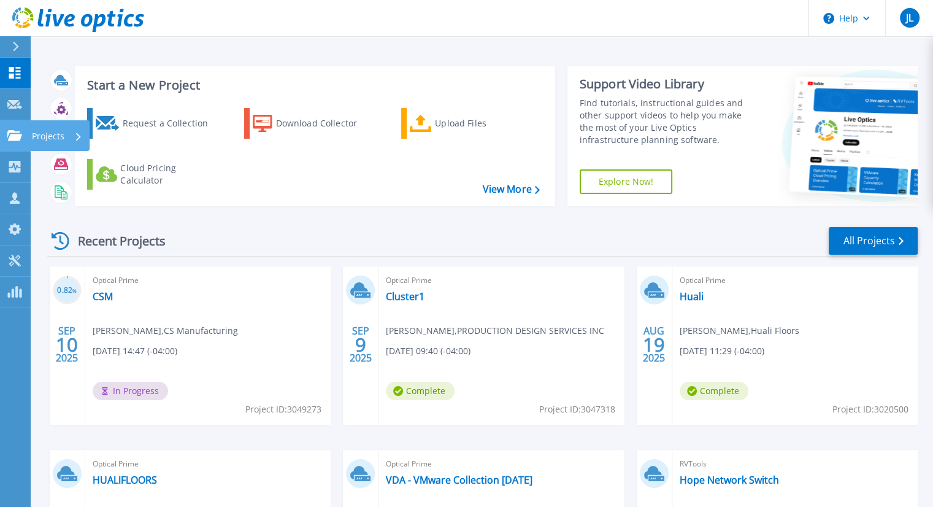
click at [17, 137] on icon at bounding box center [14, 135] width 15 height 10
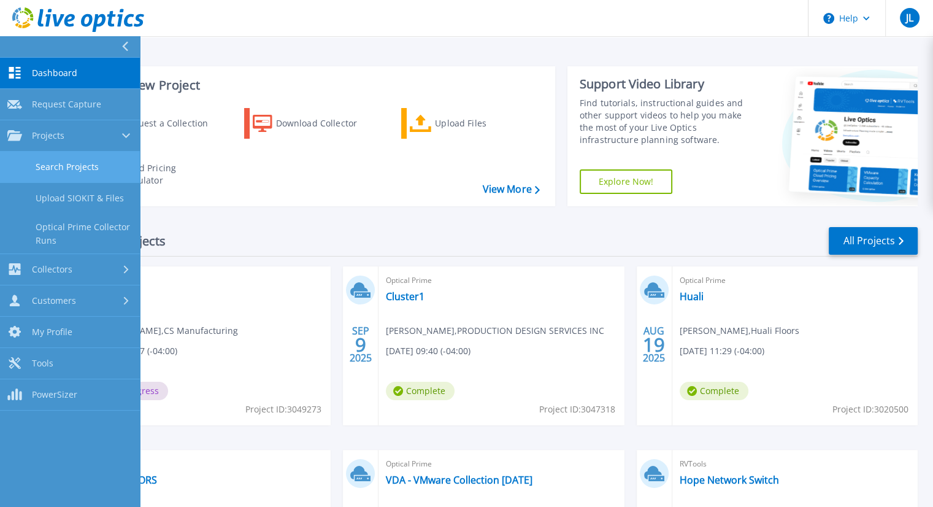
click at [54, 167] on link "Search Projects" at bounding box center [70, 167] width 140 height 31
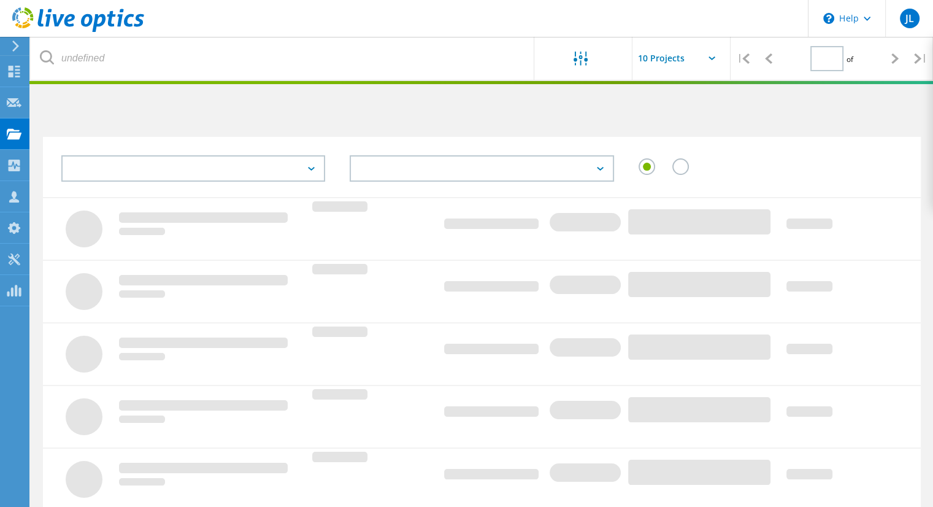
type input "1"
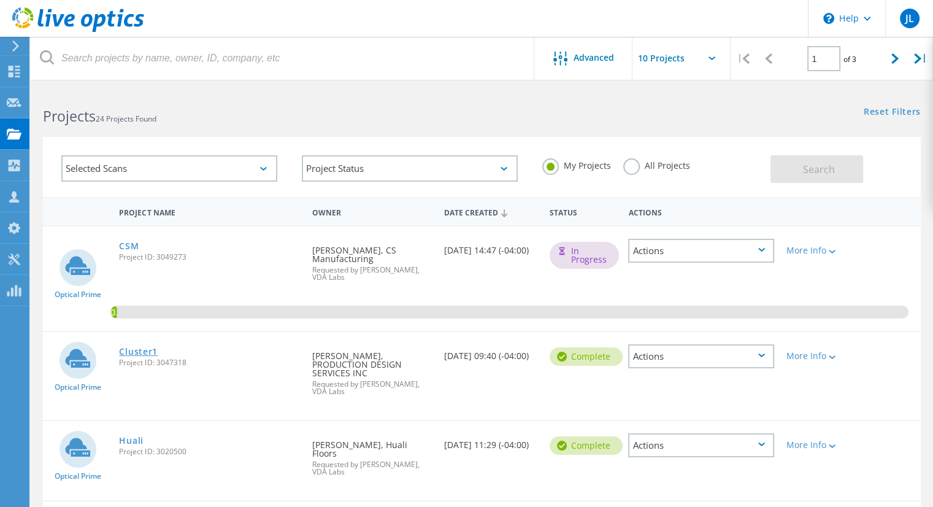
click at [146, 349] on link "Cluster1" at bounding box center [138, 351] width 39 height 9
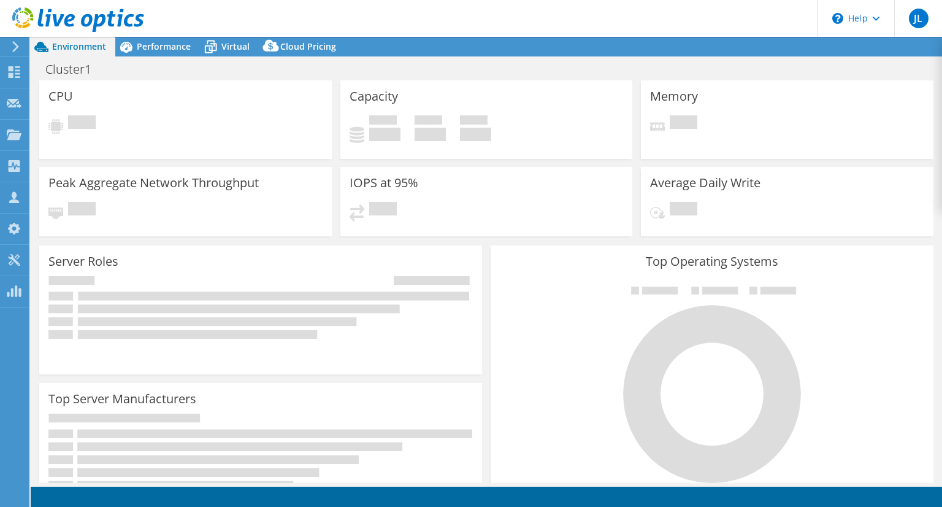
select select "USD"
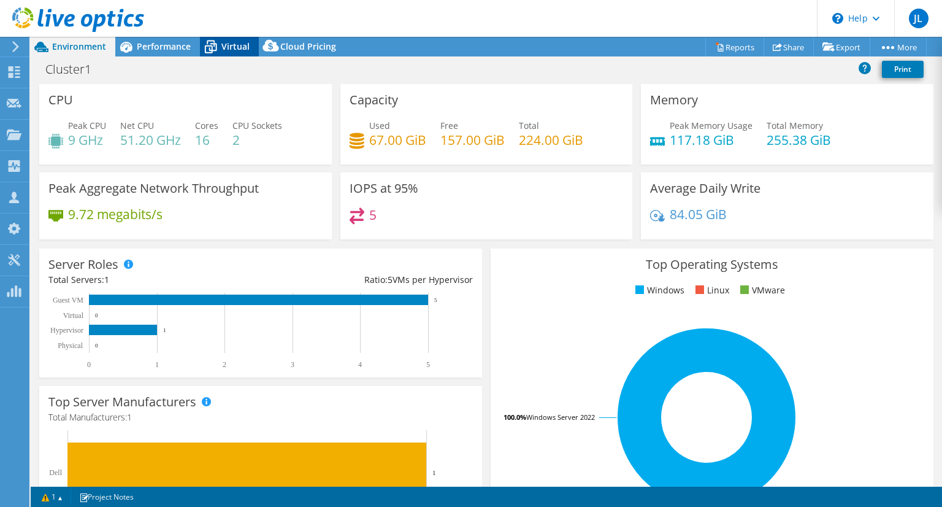
click at [229, 45] on span "Virtual" at bounding box center [235, 46] width 28 height 12
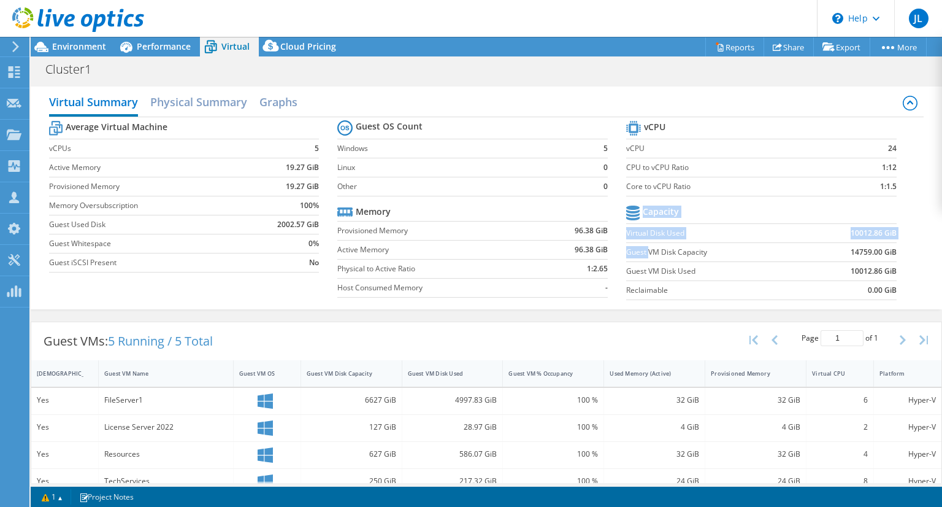
drag, startPoint x: 894, startPoint y: 249, endPoint x: 642, endPoint y: 246, distance: 252.8
click at [642, 246] on section "vCPU vCPU 24 CPU to vCPU Ratio 1:12 Core to vCPU Ratio 1:1.5 Capacity Virtual D…" at bounding box center [770, 212] width 289 height 188
click at [642, 246] on label "Guest VM Disk Capacity" at bounding box center [714, 252] width 177 height 12
drag, startPoint x: 889, startPoint y: 253, endPoint x: 650, endPoint y: 236, distance: 239.2
click at [650, 236] on section "vCPU vCPU 24 CPU to vCPU Ratio 1:12 Core to vCPU Ratio 1:1.5 Capacity Virtual D…" at bounding box center [770, 212] width 289 height 188
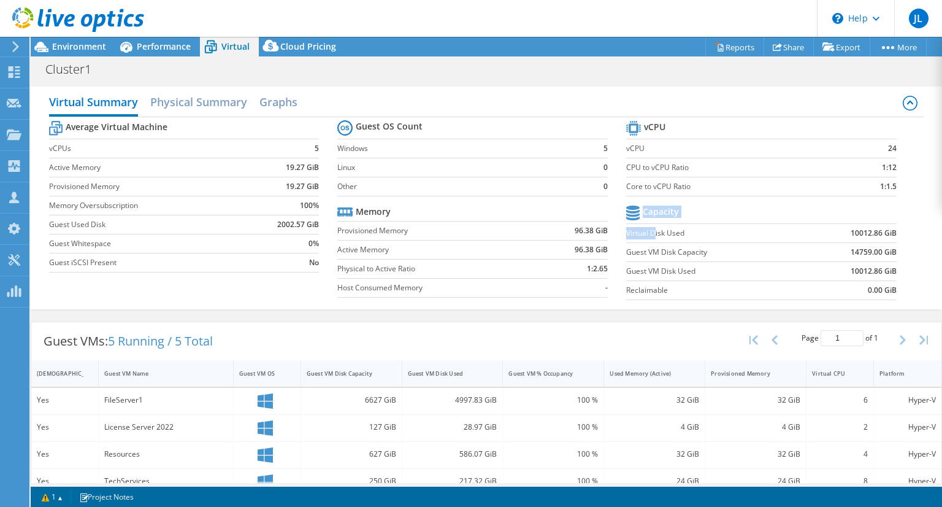
click at [650, 236] on label "Virtual Disk Used" at bounding box center [714, 233] width 177 height 12
drag, startPoint x: 626, startPoint y: 236, endPoint x: 878, endPoint y: 248, distance: 252.4
click at [878, 248] on tbody "Capacity Virtual Disk Used 10012.86 GiB Guest VM Disk Capacity 14759.00 GiB Gue…" at bounding box center [761, 251] width 271 height 98
click at [824, 229] on td "10012.86 GiB" at bounding box center [850, 232] width 93 height 19
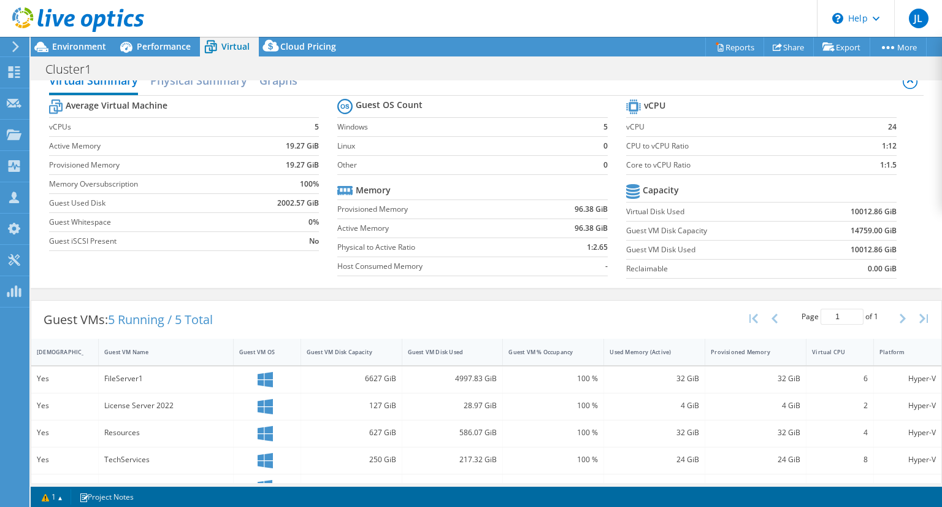
scroll to position [44, 0]
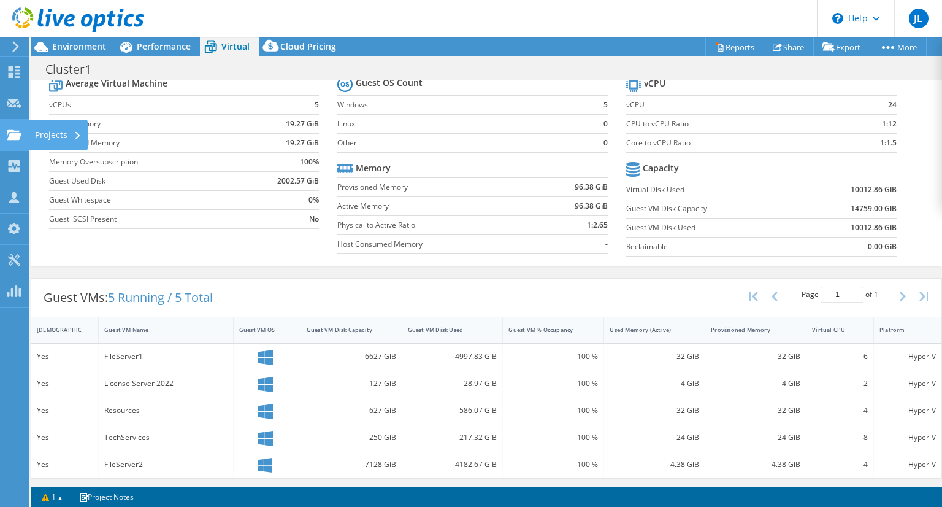
click at [29, 128] on div "Projects" at bounding box center [58, 135] width 59 height 31
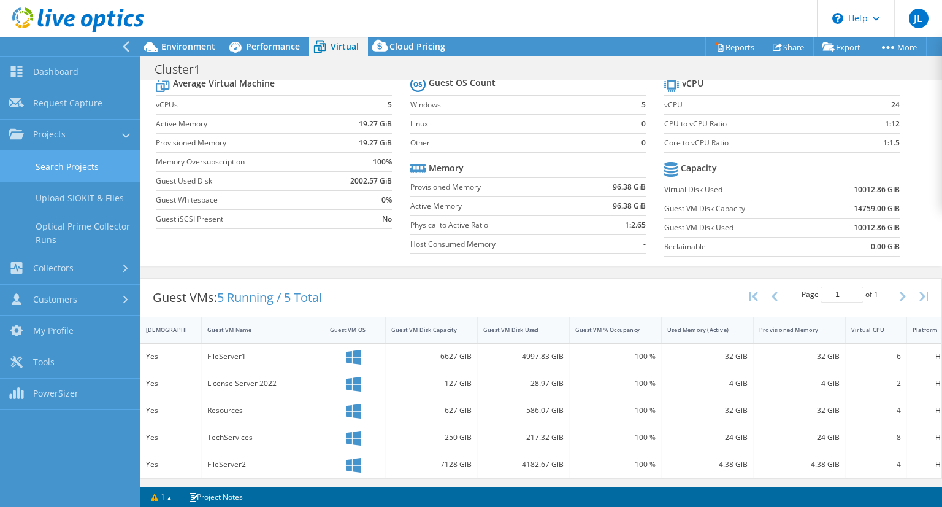
click at [58, 165] on link "Search Projects" at bounding box center [70, 166] width 140 height 31
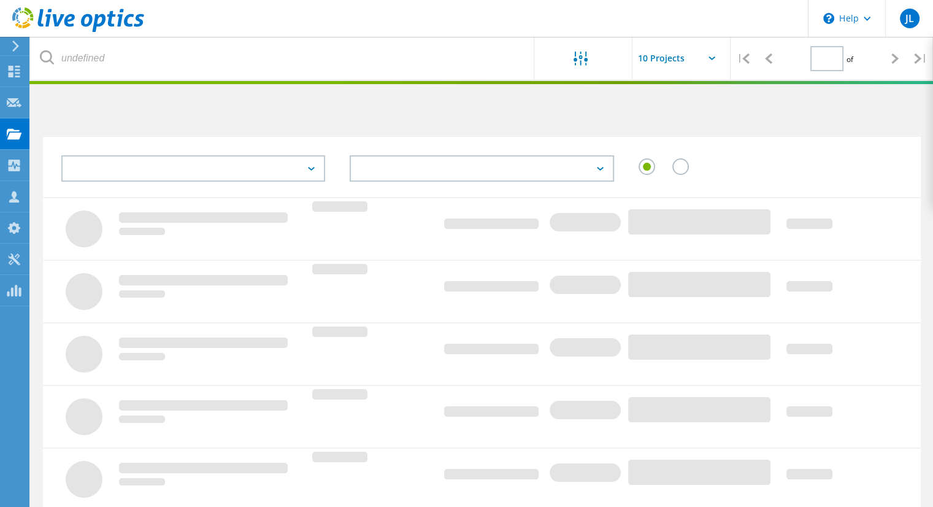
type input "1"
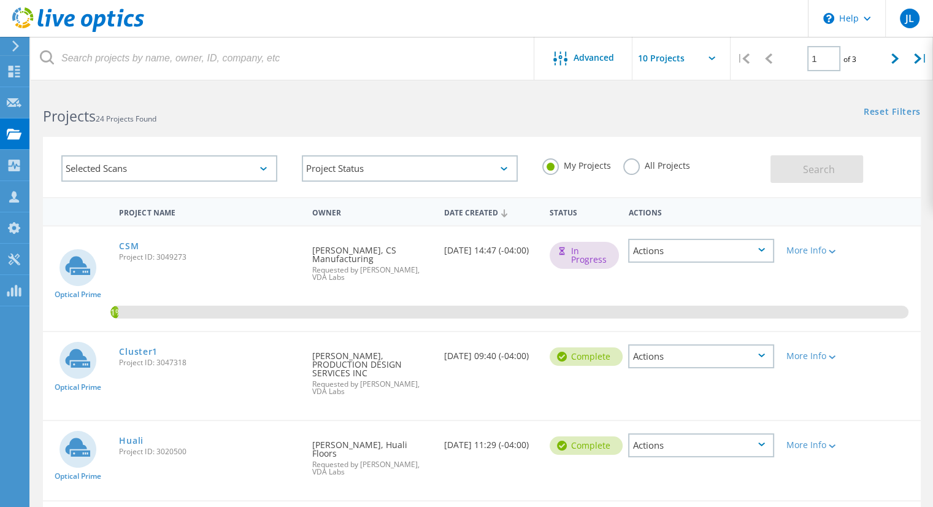
click at [734, 356] on div "Actions" at bounding box center [701, 356] width 146 height 24
click at [691, 359] on div "Share" at bounding box center [701, 365] width 144 height 19
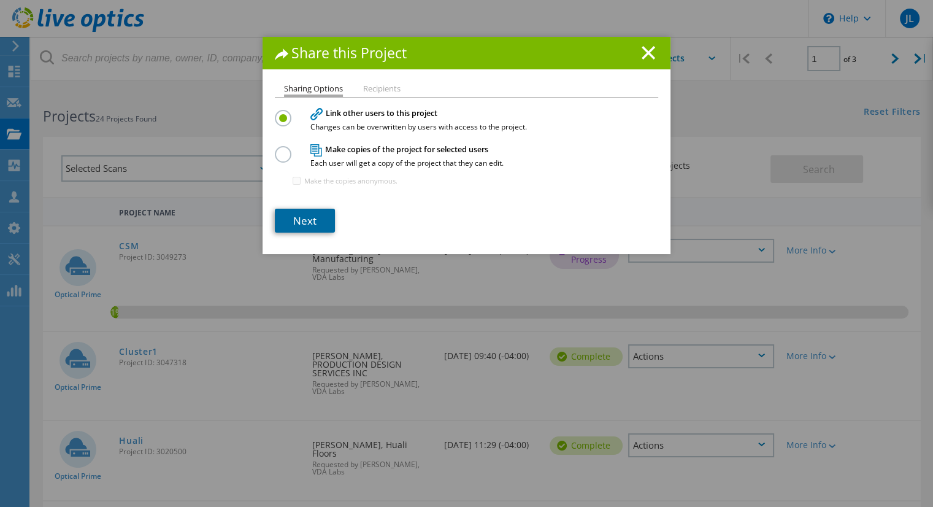
click at [299, 209] on link "Next" at bounding box center [305, 221] width 60 height 24
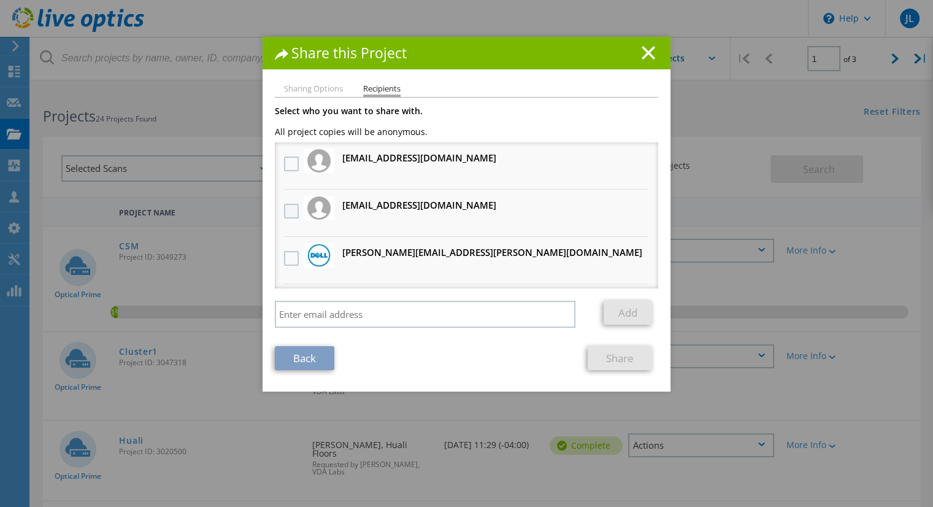
click at [284, 204] on label at bounding box center [293, 211] width 18 height 15
click at [0, 0] on input "checkbox" at bounding box center [0, 0] width 0 height 0
click at [615, 367] on link "Share" at bounding box center [620, 358] width 64 height 24
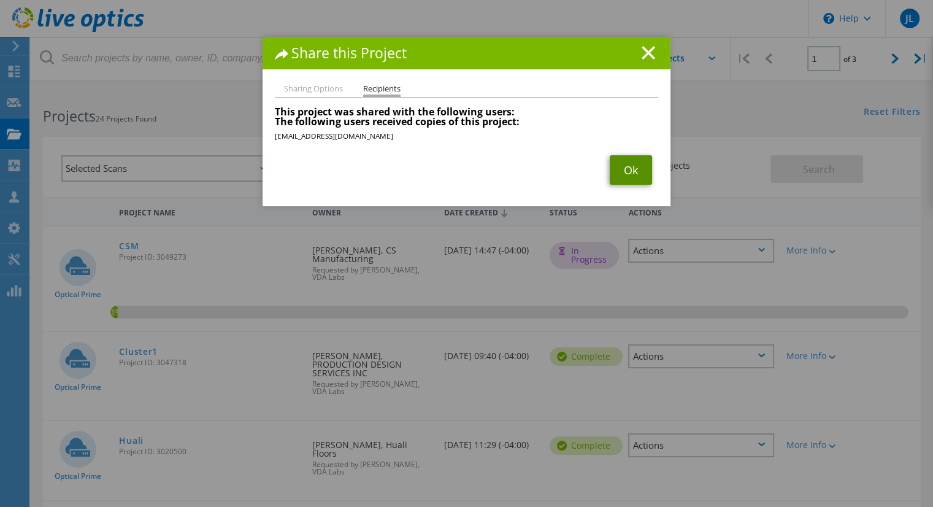
click at [626, 177] on link "Ok" at bounding box center [631, 169] width 42 height 29
